Goal: Check status: Check status

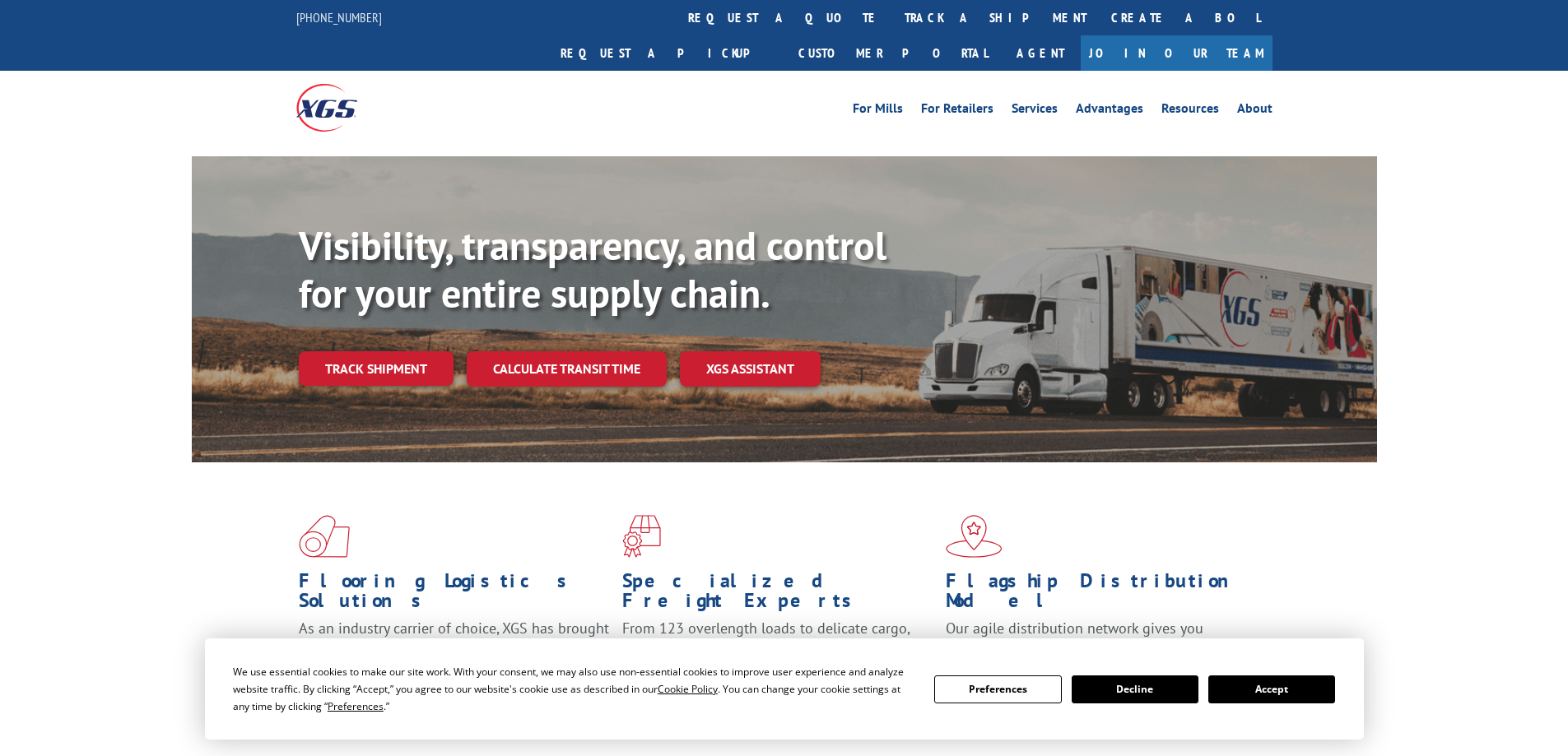
click at [398, 353] on div "Visibility, transparency, and control for your entire supply chain. Track shipm…" at bounding box center [837, 336] width 1078 height 230
click at [407, 351] on link "Track shipment" at bounding box center [376, 368] width 155 height 34
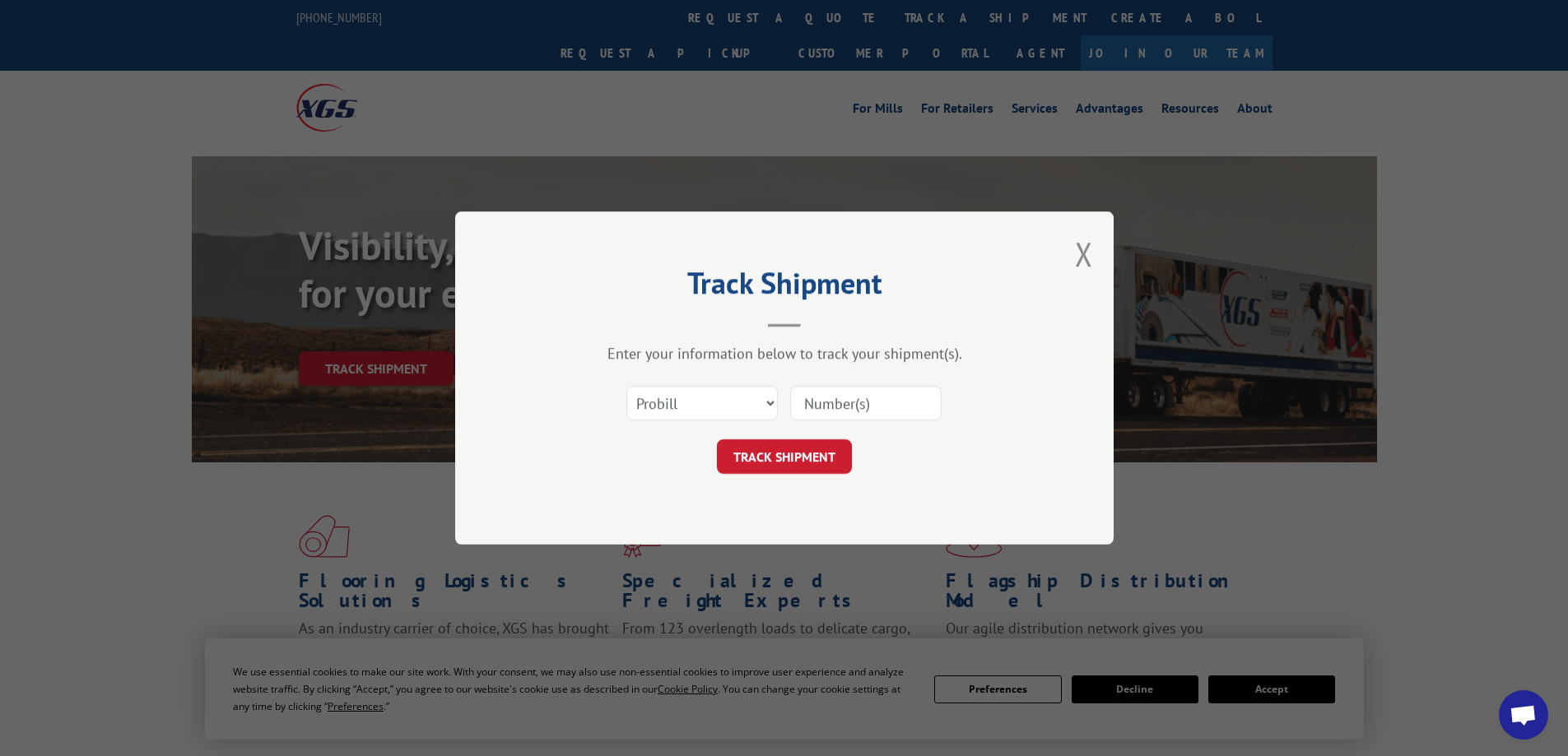
click at [857, 412] on input at bounding box center [866, 403] width 152 height 34
paste input "17637667"
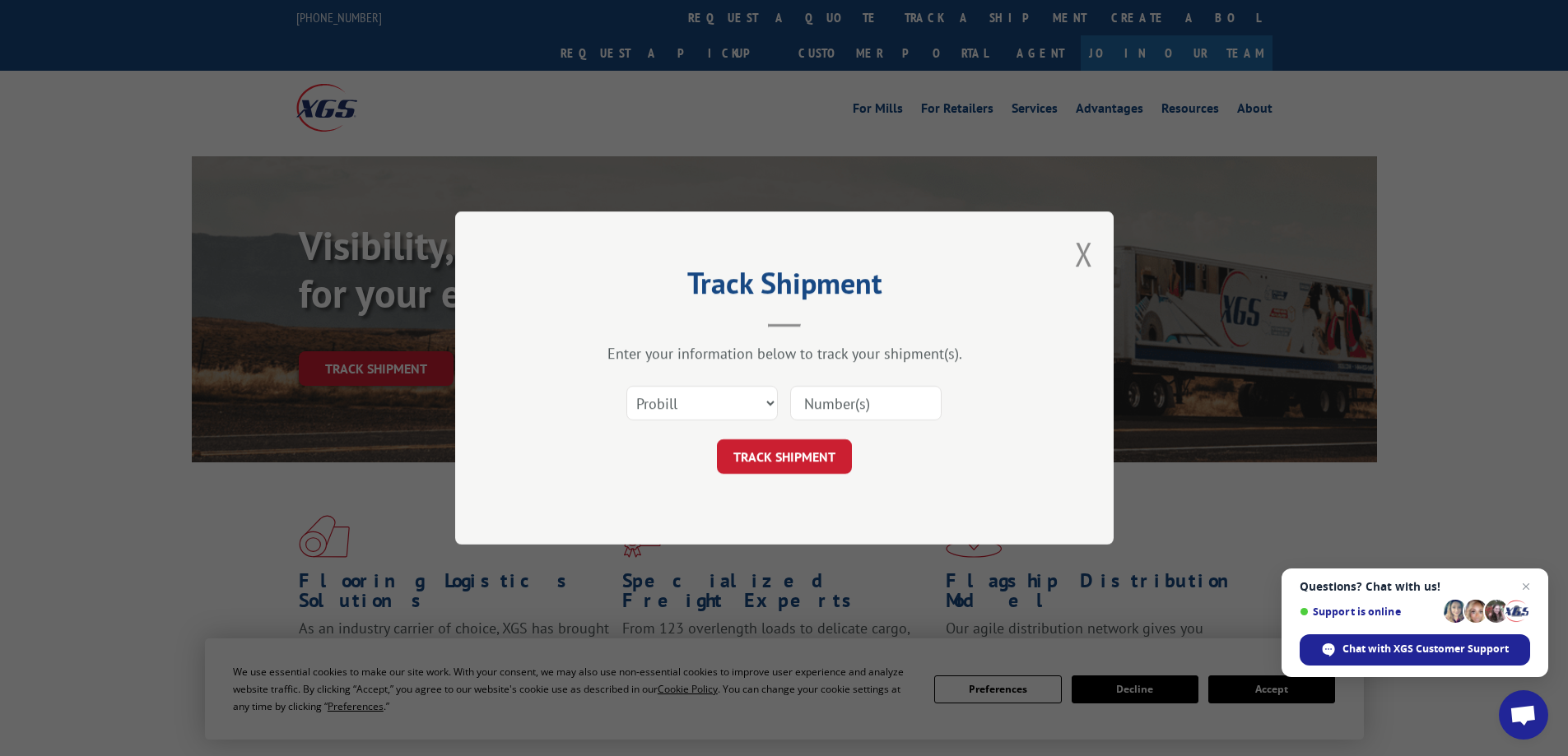
type input "17637667"
click button "TRACK SHIPMENT" at bounding box center [784, 456] width 135 height 34
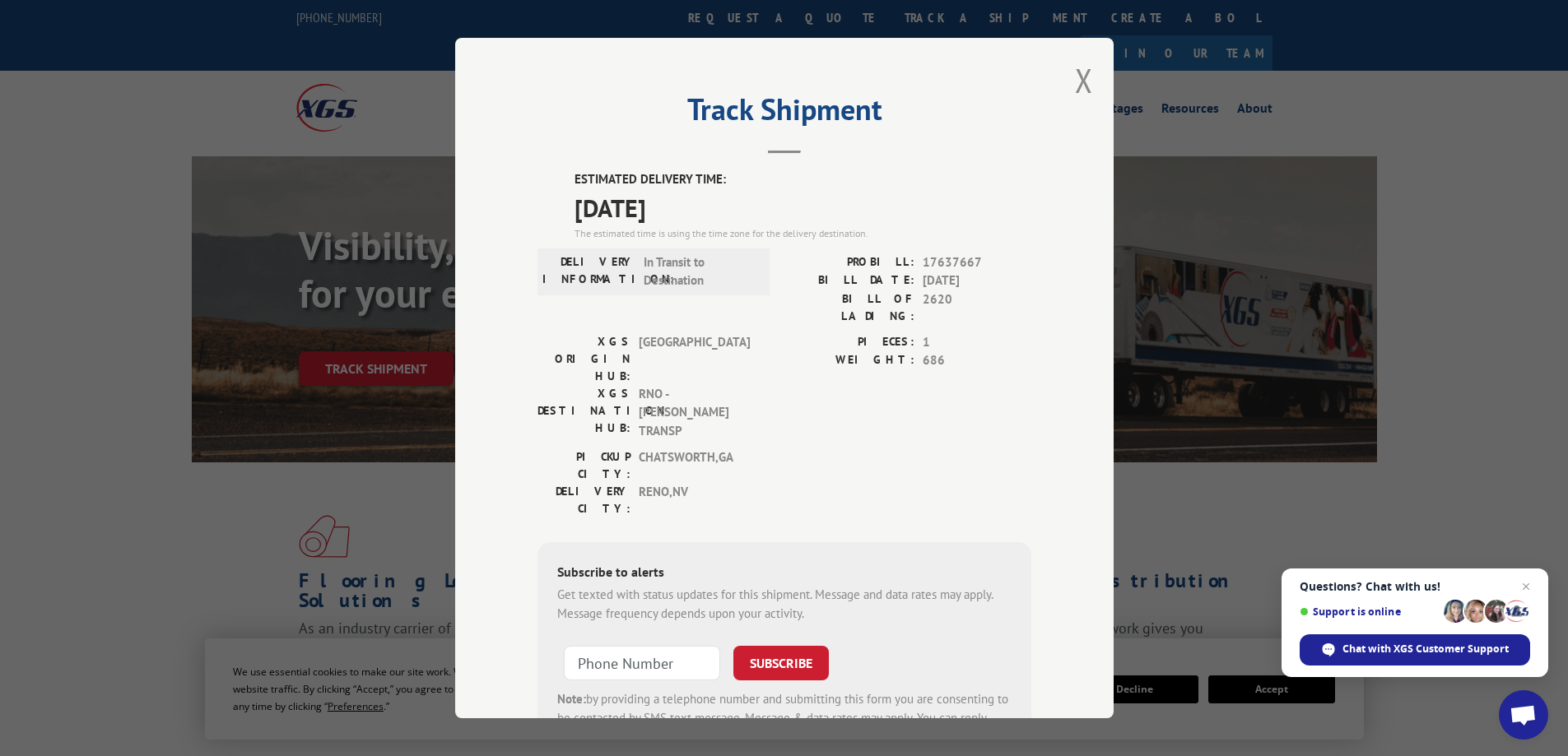
click at [1475, 113] on div "Track Shipment ESTIMATED DELIVERY TIME: [DATE] The estimated time is using the …" at bounding box center [784, 378] width 1568 height 756
click at [1086, 83] on button "Close modal" at bounding box center [1084, 80] width 19 height 44
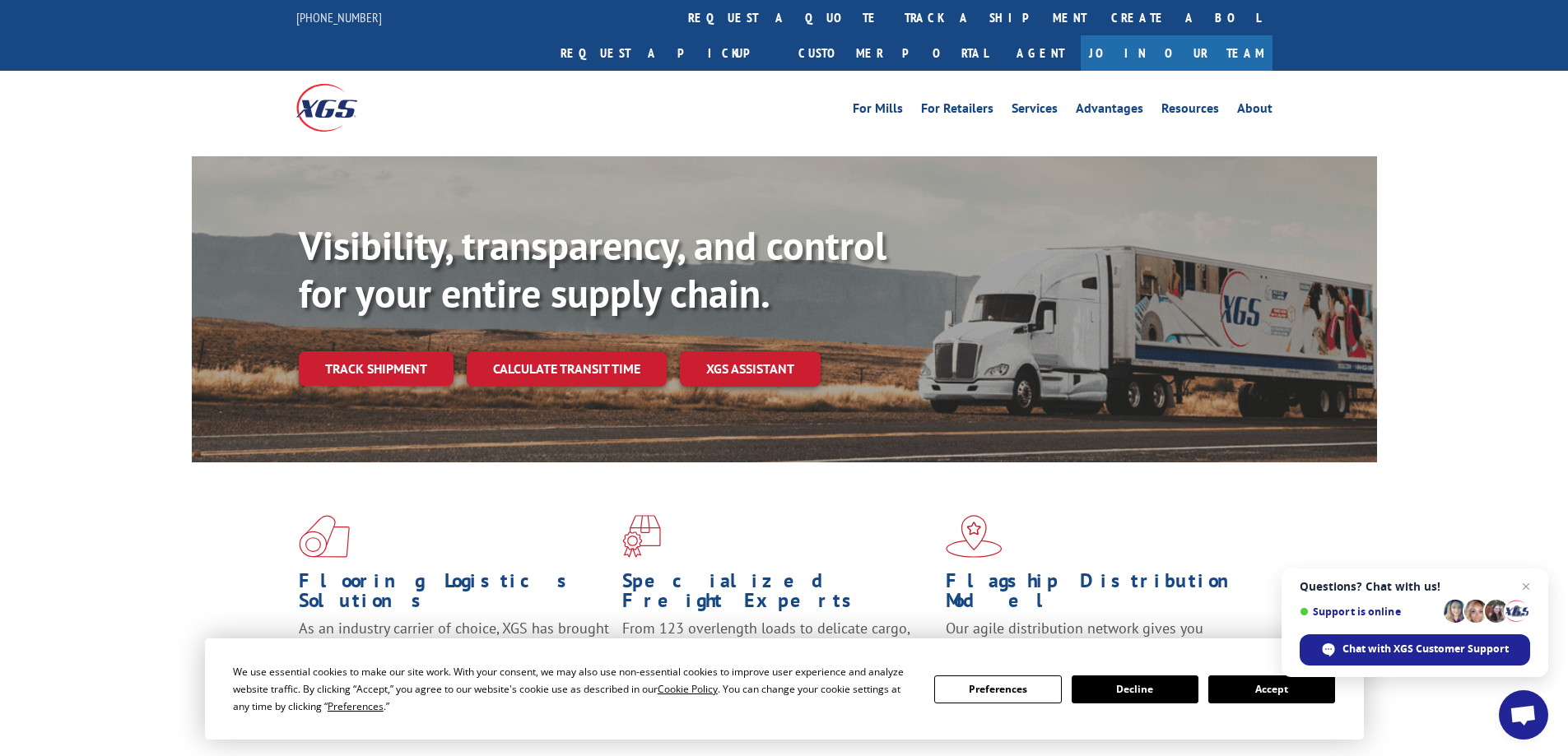
click at [39, 516] on div "Flooring Logistics Solutions As an industry carrier of choice, XGS has brought …" at bounding box center [784, 628] width 1568 height 331
